Goal: Navigation & Orientation: Go to known website

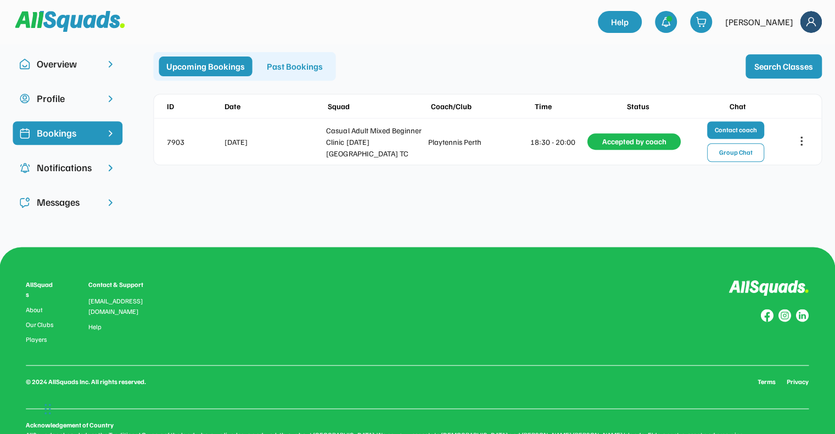
scroll to position [5, 0]
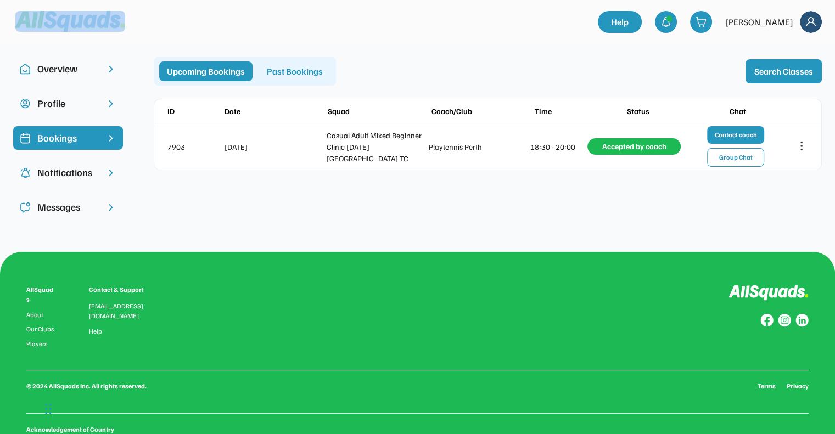
drag, startPoint x: 86, startPoint y: 9, endPoint x: 67, endPoint y: 19, distance: 20.4
click at [67, 19] on div at bounding box center [306, 22] width 582 height 31
click at [67, 19] on img at bounding box center [70, 21] width 110 height 21
